Goal: Transaction & Acquisition: Download file/media

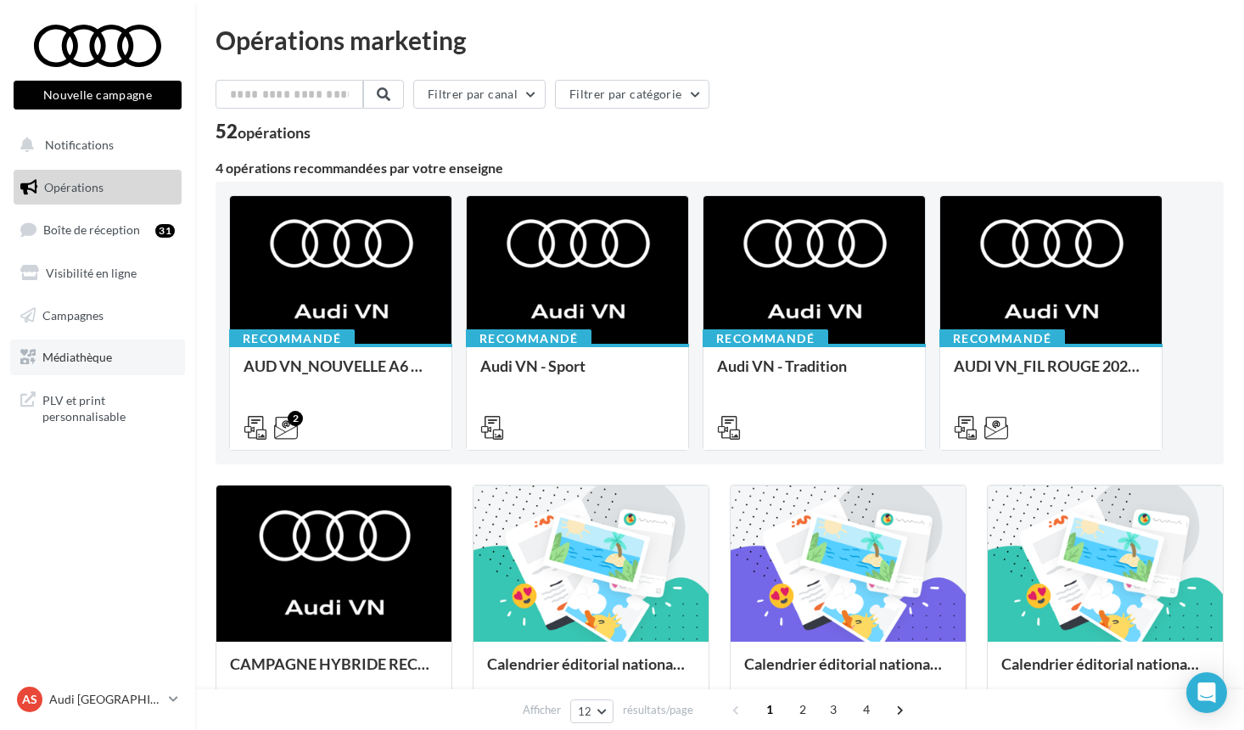
click at [60, 345] on link "Médiathèque" at bounding box center [97, 358] width 175 height 36
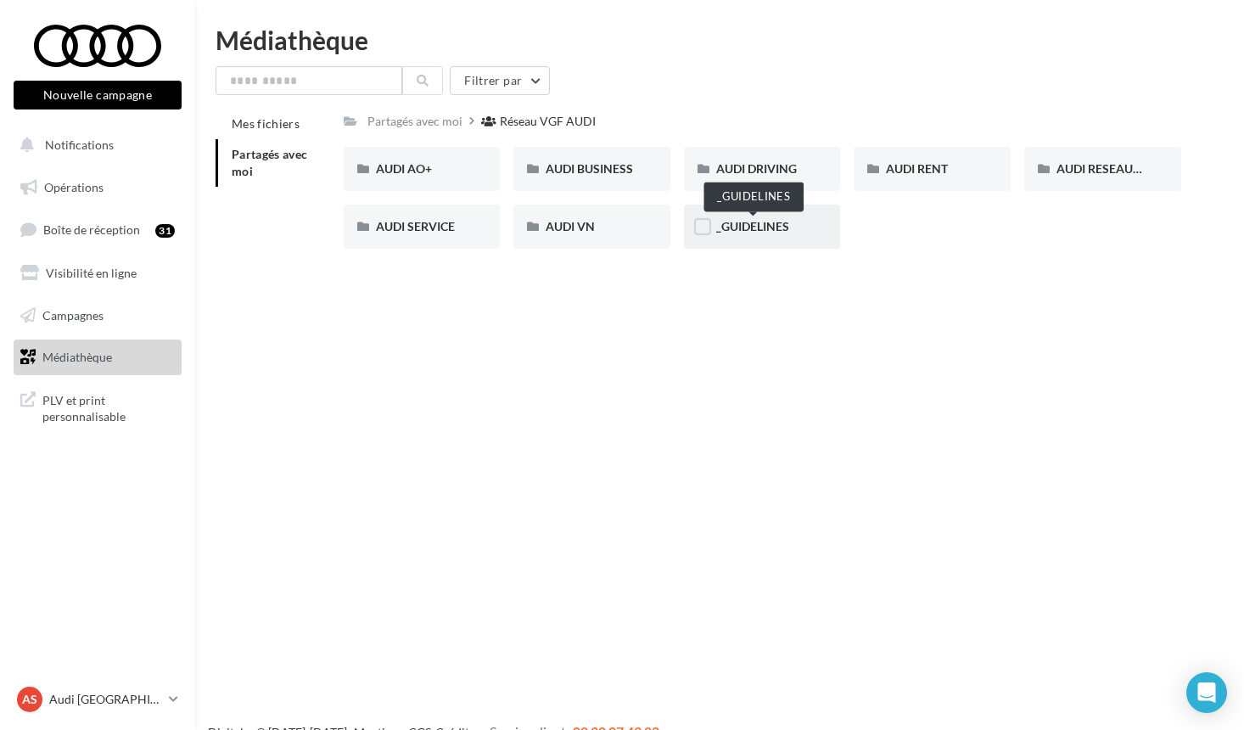
click at [769, 231] on span "_GUIDELINES" at bounding box center [752, 226] width 73 height 14
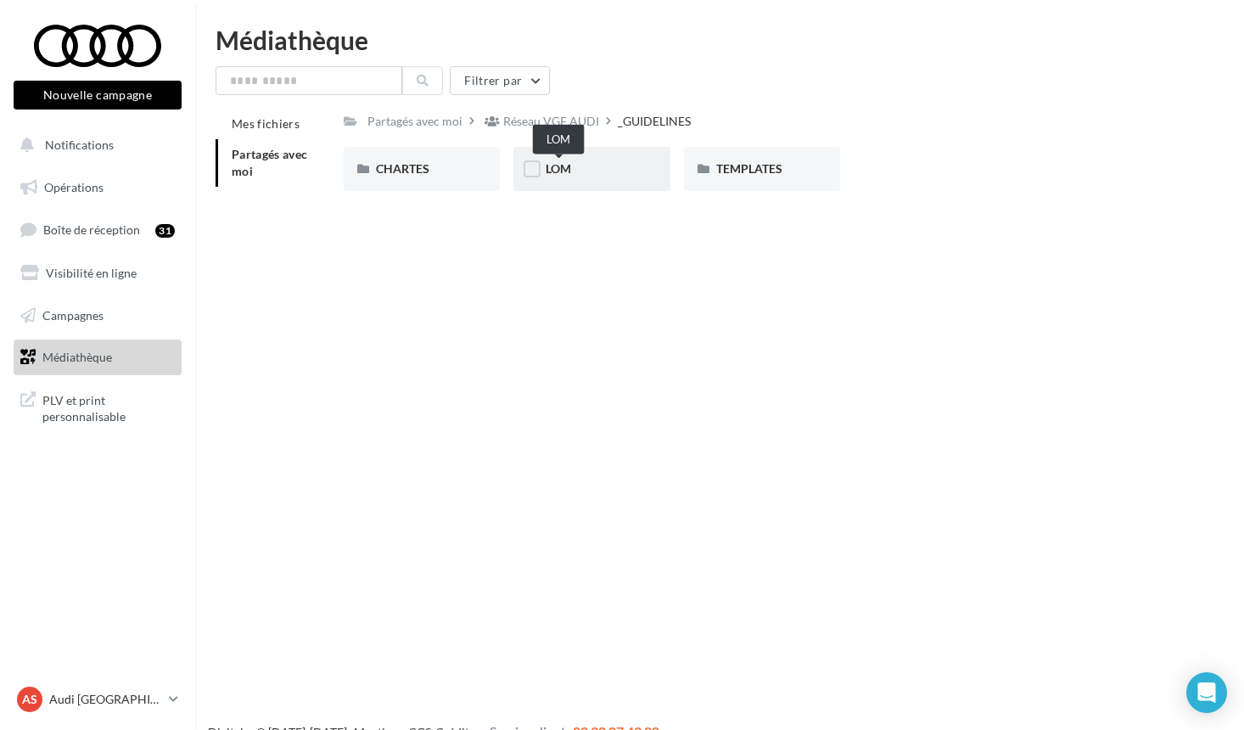
click at [571, 167] on span "LOM" at bounding box center [558, 168] width 25 height 14
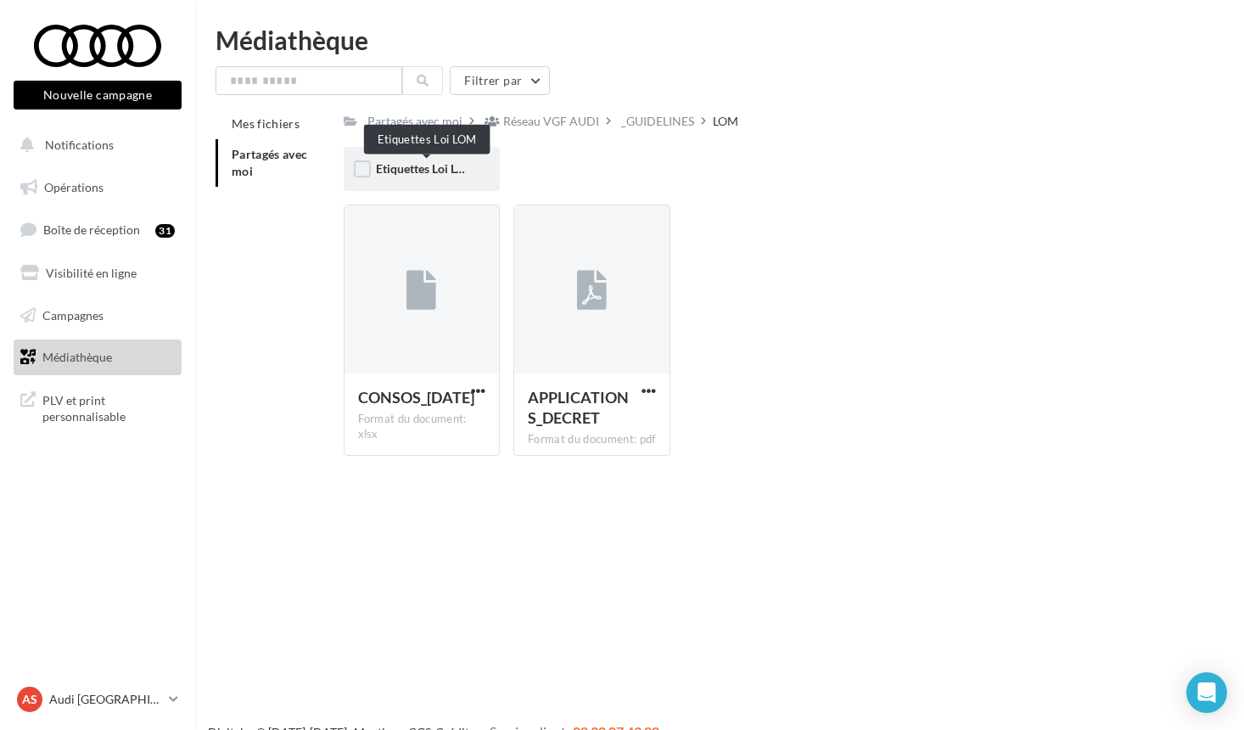
click at [447, 167] on span "Etiquettes Loi LOM" at bounding box center [426, 168] width 100 height 14
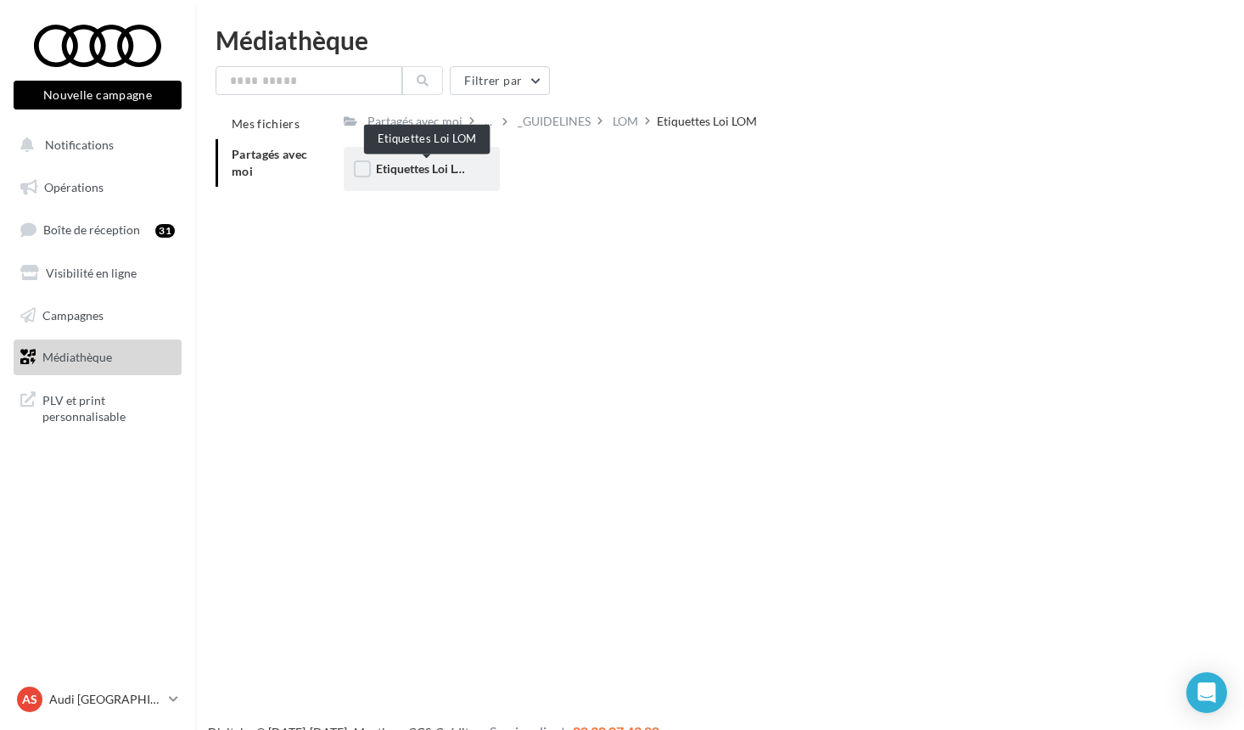
click at [407, 167] on span "Etiquettes Loi LOM" at bounding box center [426, 168] width 100 height 14
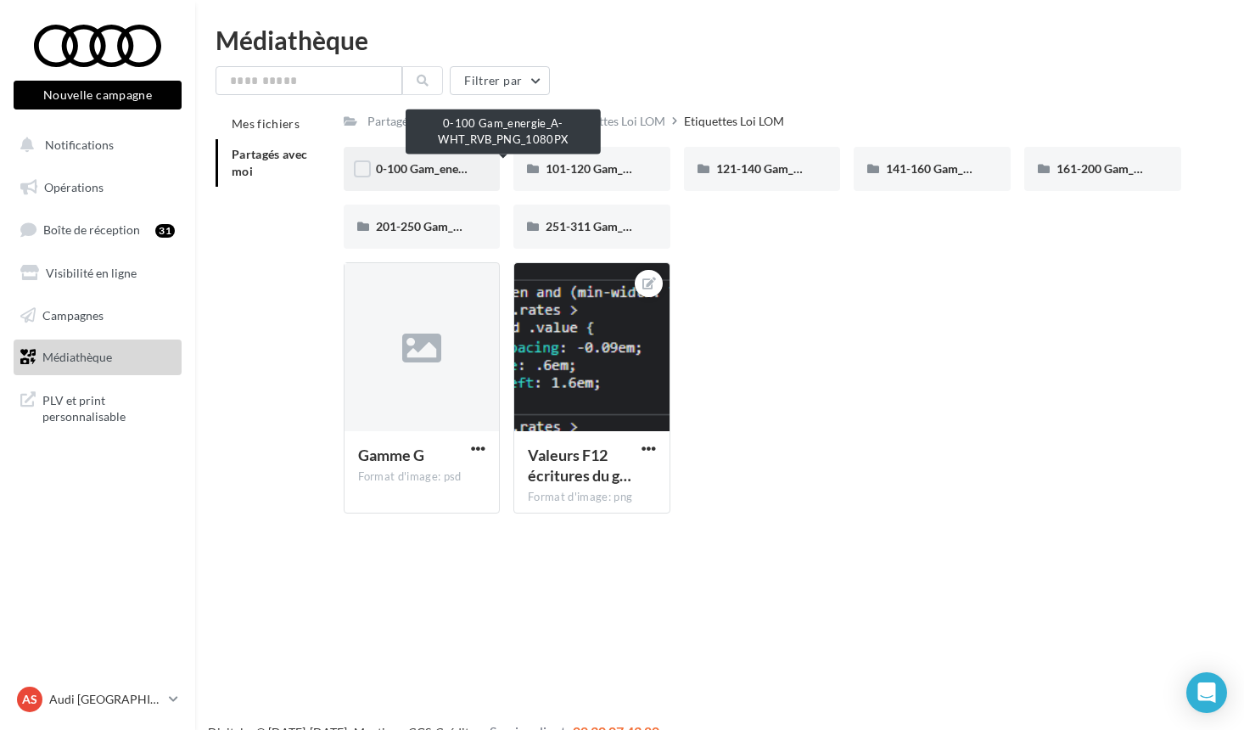
click at [421, 170] on span "0-100 Gam_energie_A-WHT_RVB_PNG_1080PX" at bounding box center [504, 168] width 257 height 14
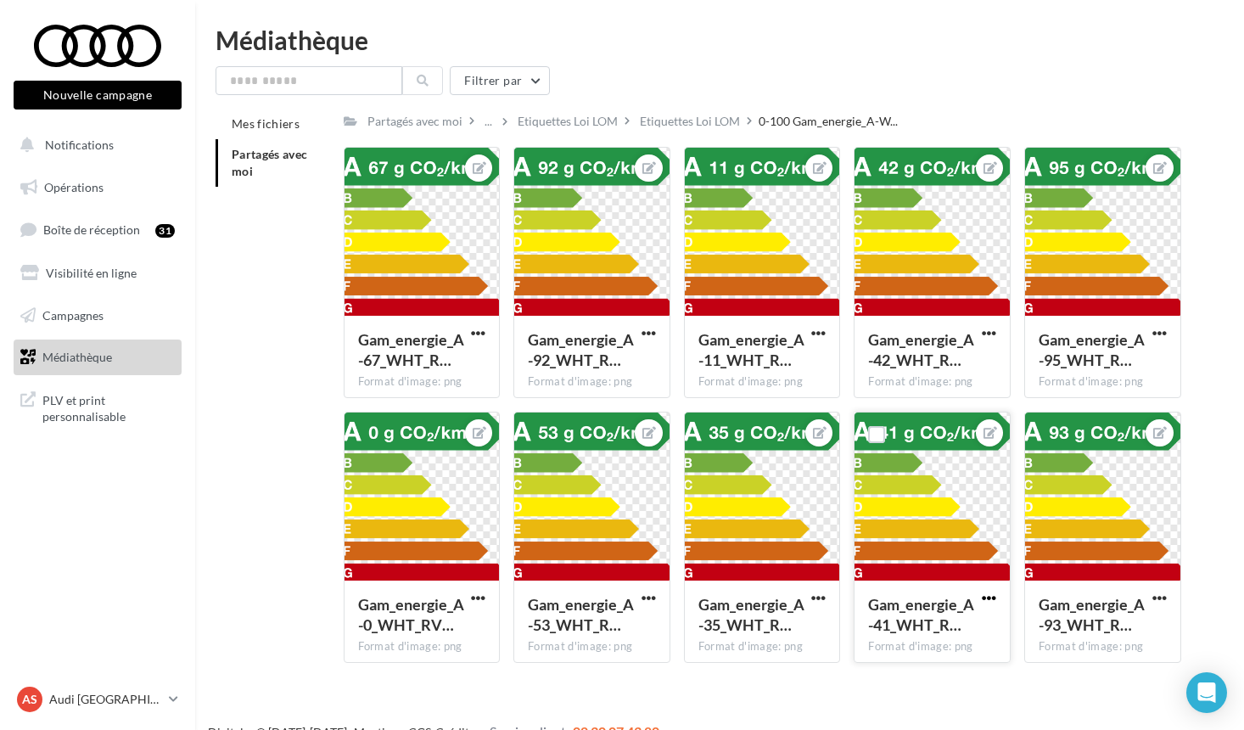
click at [989, 595] on span "button" at bounding box center [989, 598] width 14 height 14
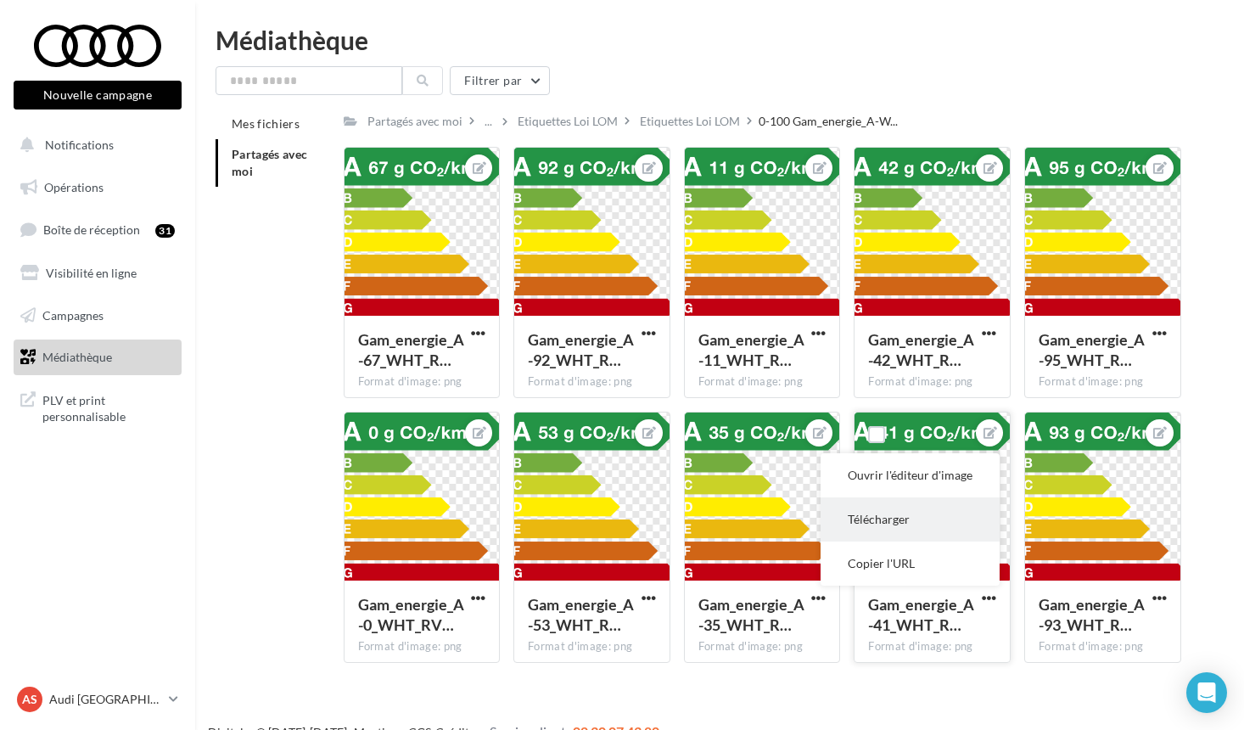
click at [907, 530] on button "Télécharger" at bounding box center [910, 519] width 179 height 44
